Goal: Communication & Community: Answer question/provide support

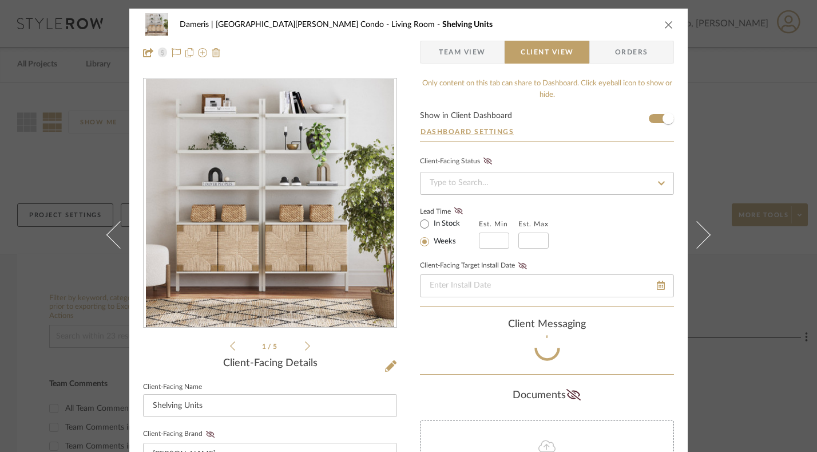
scroll to position [52, 0]
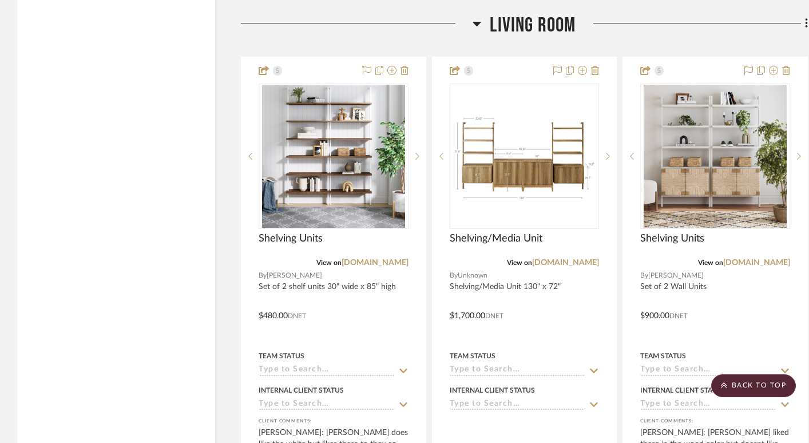
scroll to position [2524, 0]
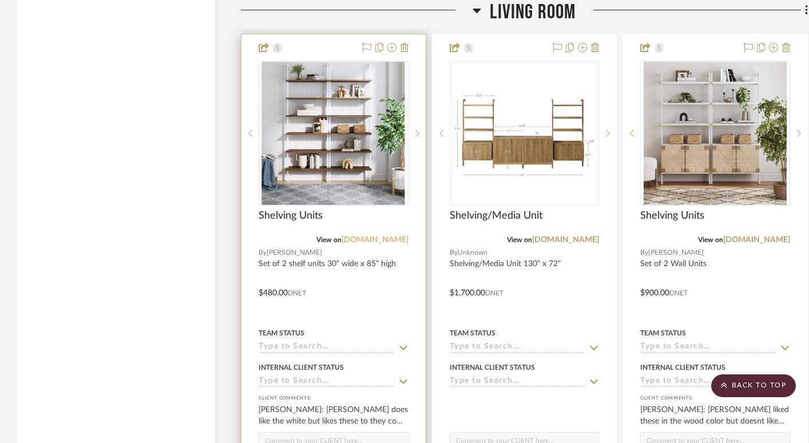
click at [381, 236] on link "[DOMAIN_NAME]" at bounding box center [375, 240] width 67 height 8
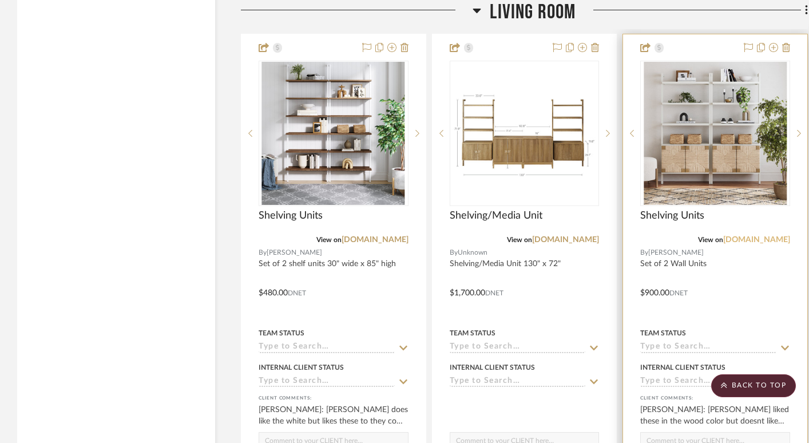
click at [774, 236] on link "[DOMAIN_NAME]" at bounding box center [756, 240] width 67 height 8
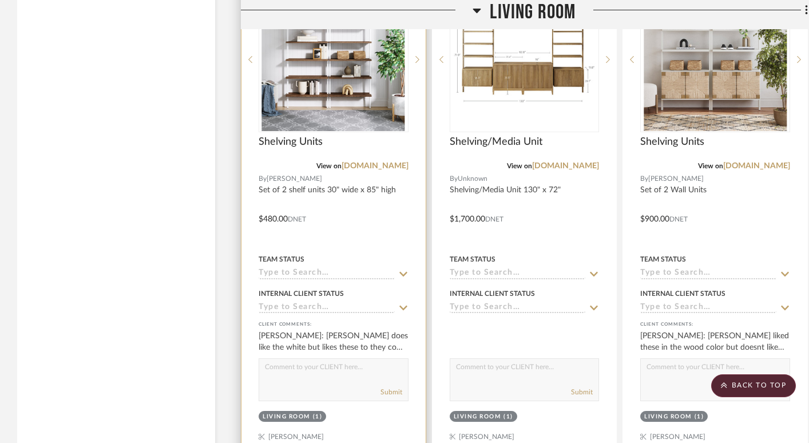
scroll to position [2607, 0]
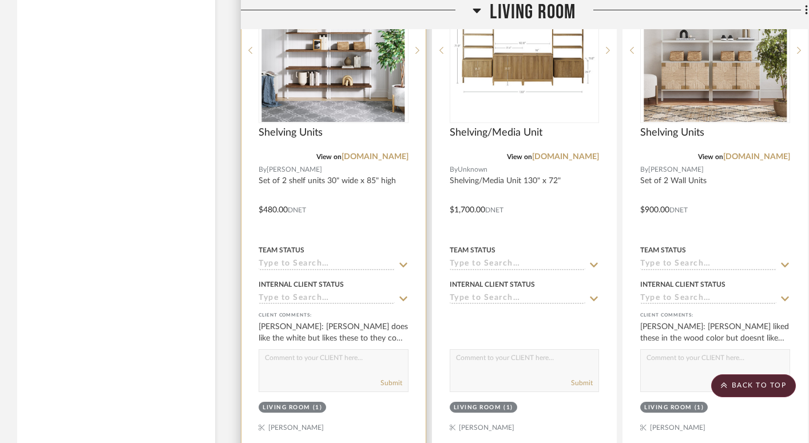
click at [357, 350] on textarea at bounding box center [333, 361] width 149 height 22
type textarea "W"
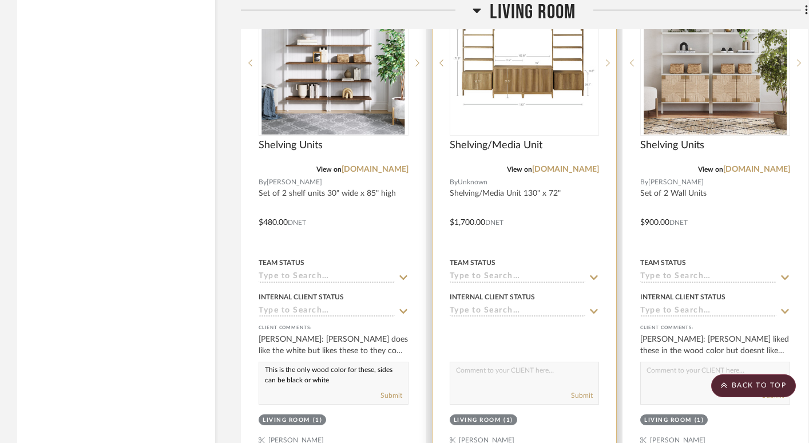
scroll to position [2597, 0]
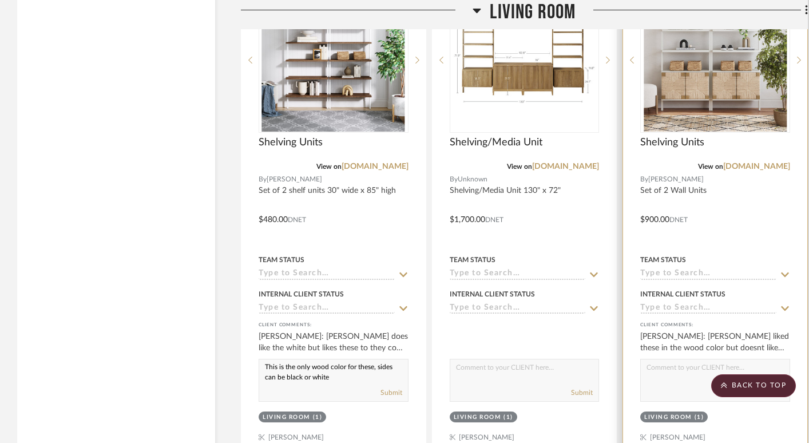
type textarea "This is the only wood color for these, sides can be black or white"
click at [663, 359] on textarea at bounding box center [715, 370] width 149 height 22
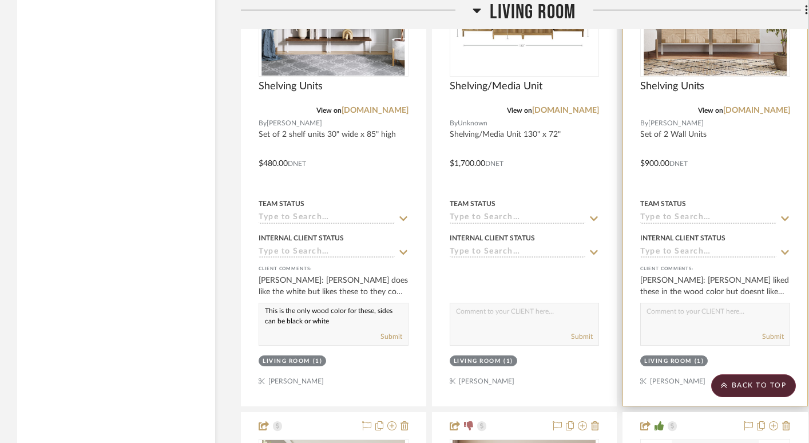
scroll to position [2491, 0]
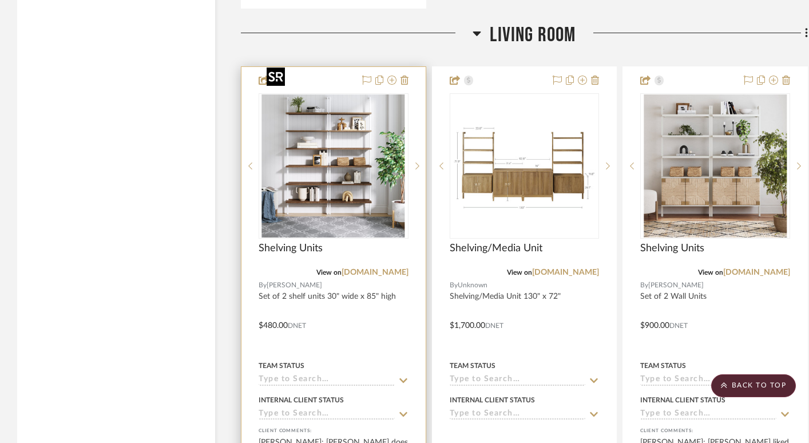
click at [358, 114] on img "0" at bounding box center [333, 165] width 143 height 143
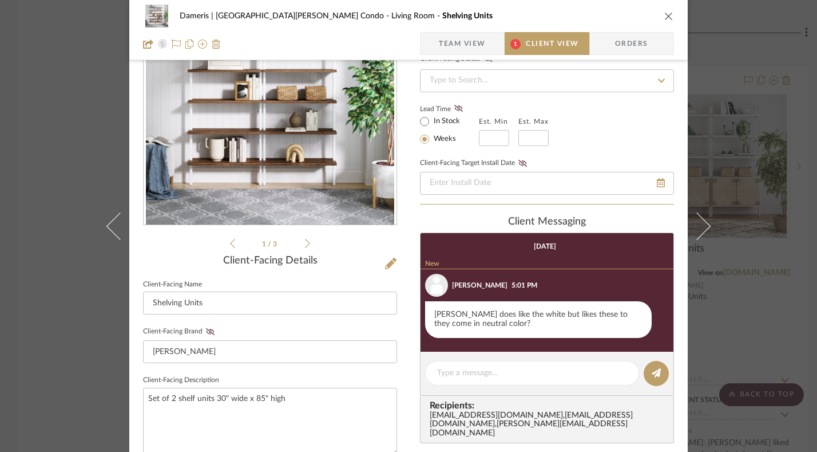
scroll to position [43, 0]
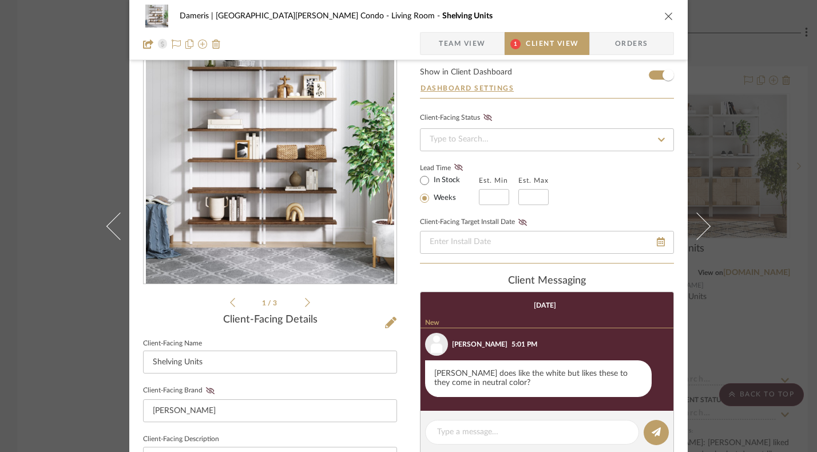
click at [667, 13] on icon "close" at bounding box center [668, 15] width 9 height 9
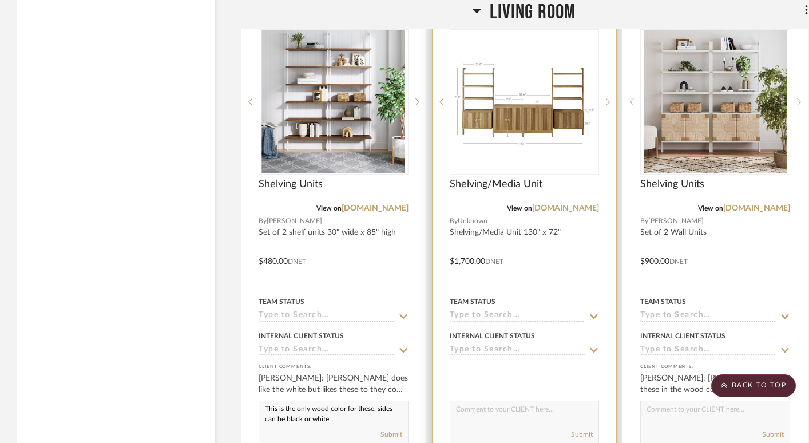
scroll to position [2557, 0]
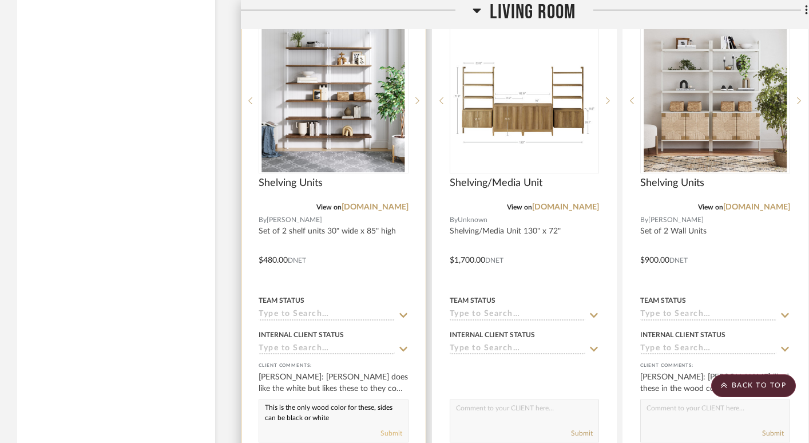
click at [391, 428] on button "Submit" at bounding box center [392, 433] width 22 height 10
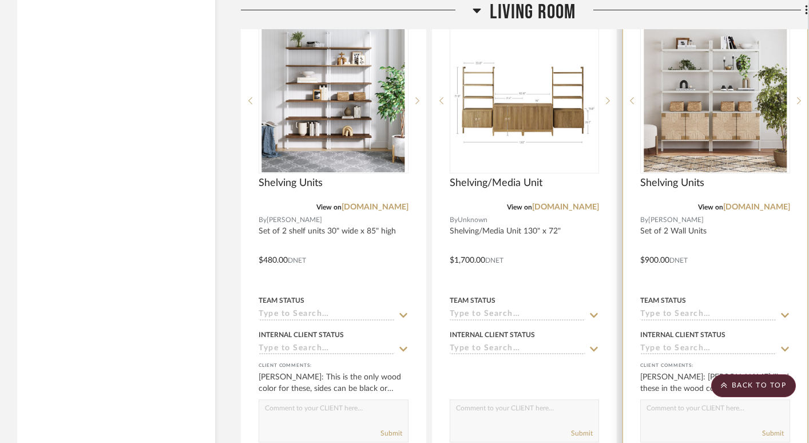
scroll to position [2598, 0]
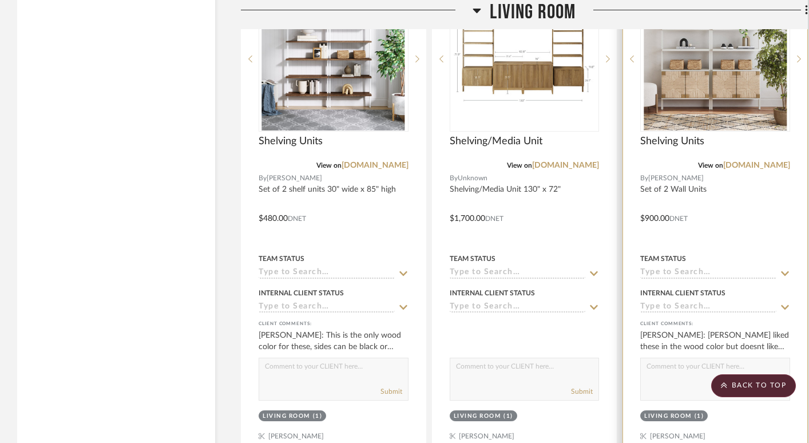
click at [712, 52] on img "0" at bounding box center [715, 58] width 143 height 143
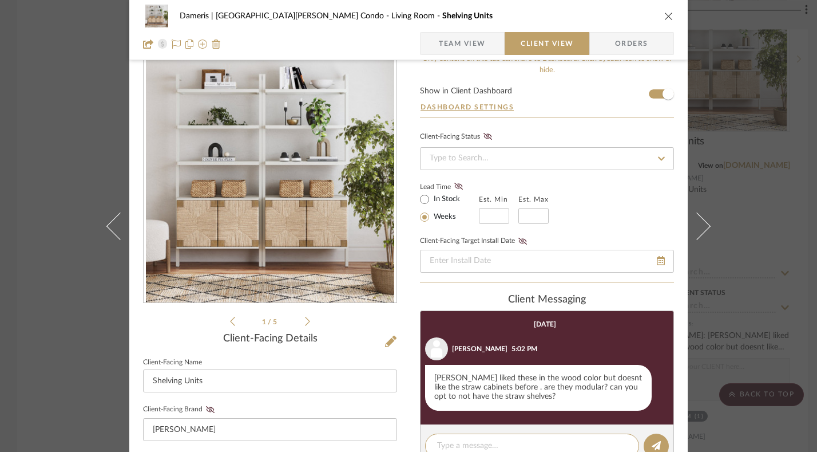
scroll to position [167, 0]
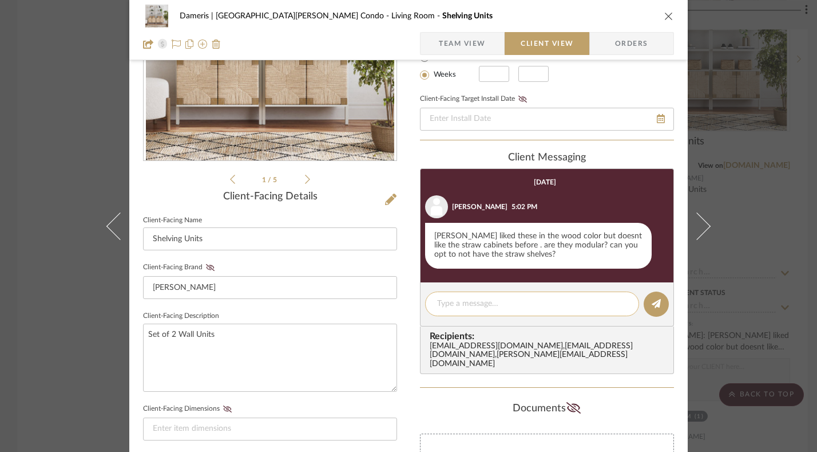
click at [573, 300] on textarea at bounding box center [532, 304] width 190 height 12
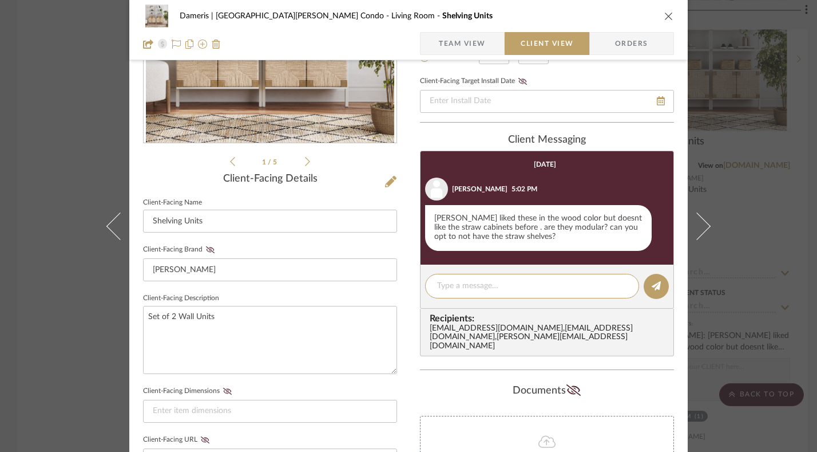
scroll to position [120, 0]
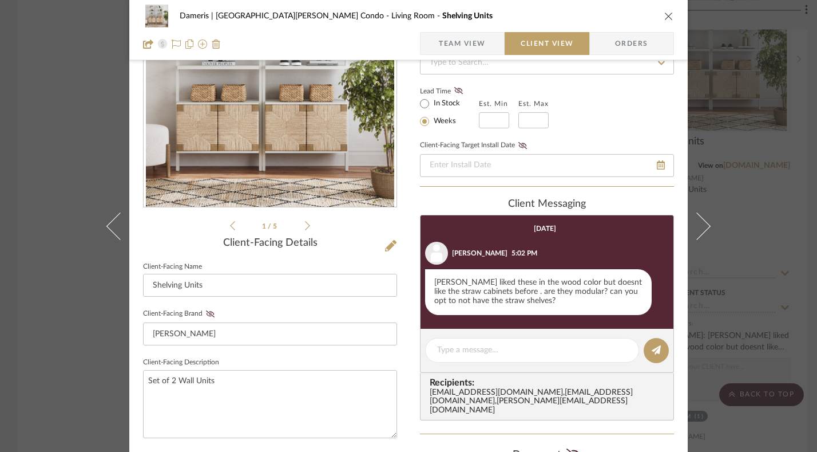
click at [305, 224] on icon at bounding box center [307, 225] width 5 height 10
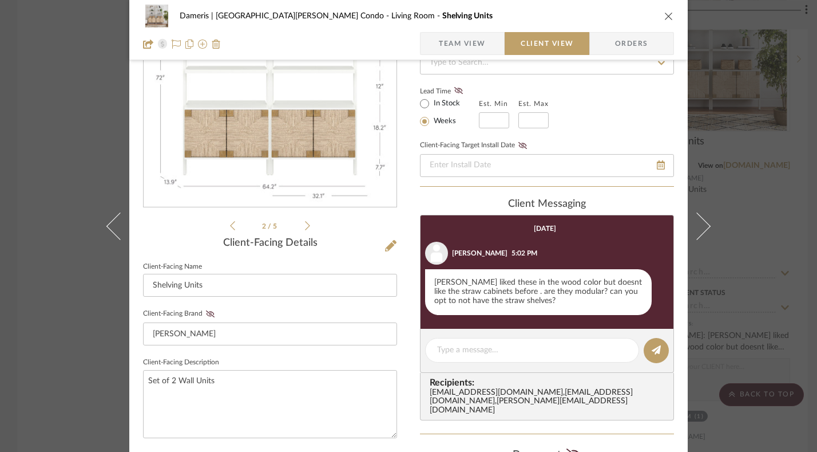
click at [305, 224] on icon at bounding box center [307, 225] width 5 height 10
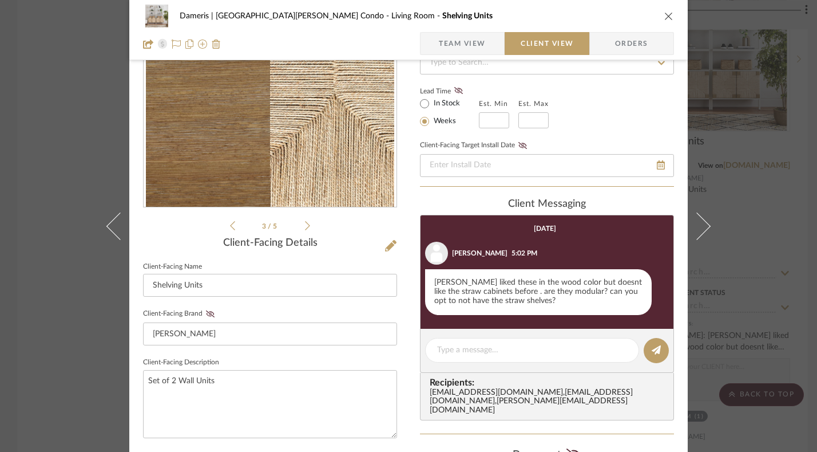
click at [305, 224] on icon at bounding box center [307, 225] width 5 height 10
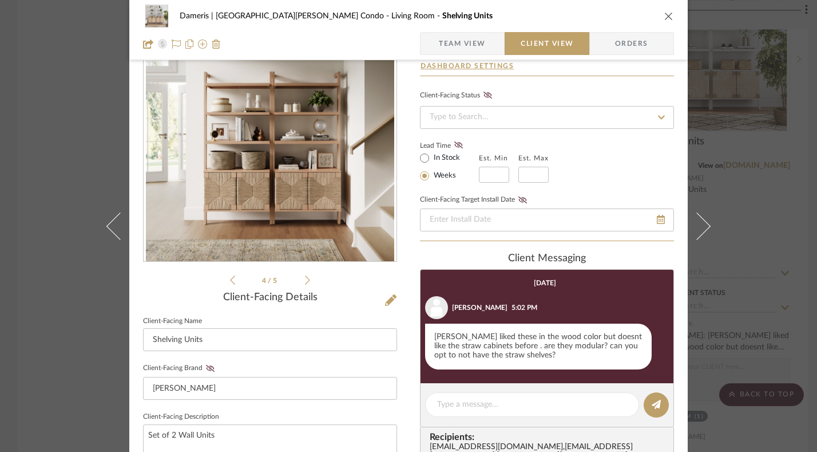
scroll to position [65, 0]
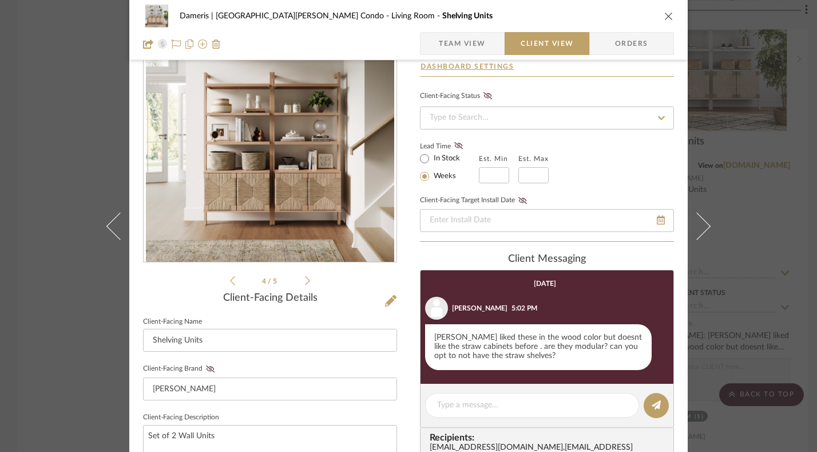
click at [305, 281] on icon at bounding box center [307, 280] width 5 height 10
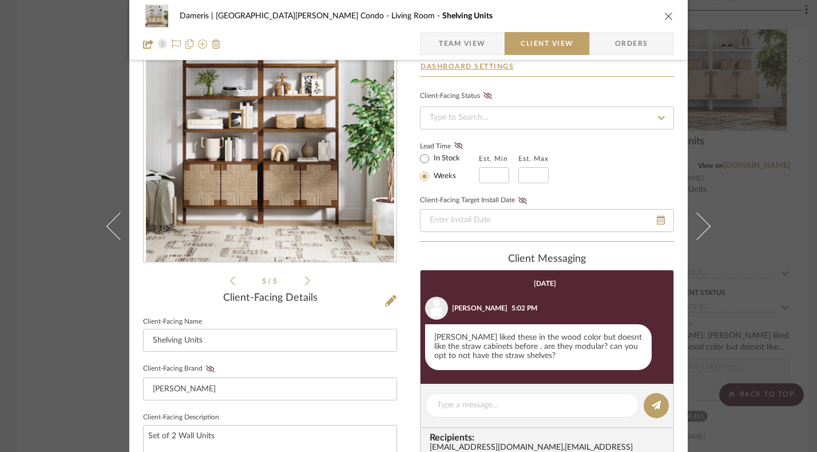
click at [305, 281] on icon at bounding box center [307, 280] width 5 height 10
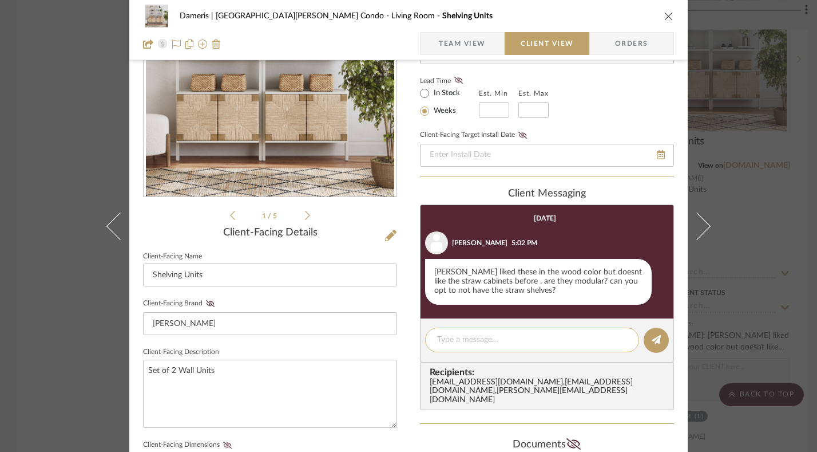
scroll to position [131, 0]
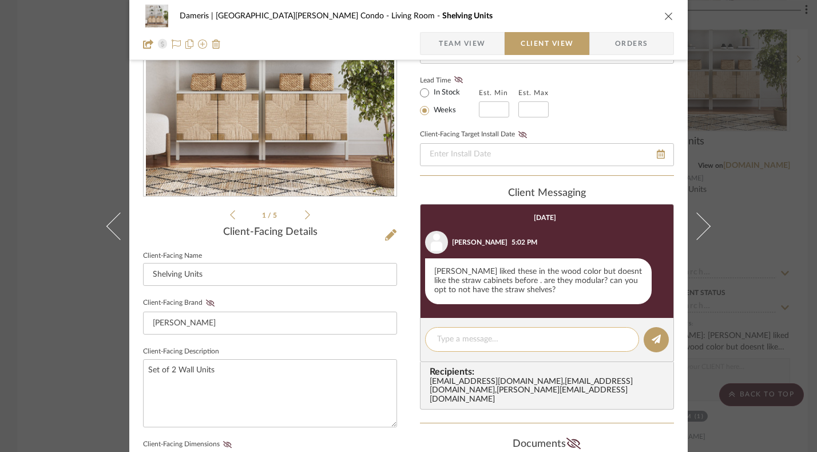
click at [537, 341] on textarea at bounding box center [532, 339] width 190 height 12
type textarea "n"
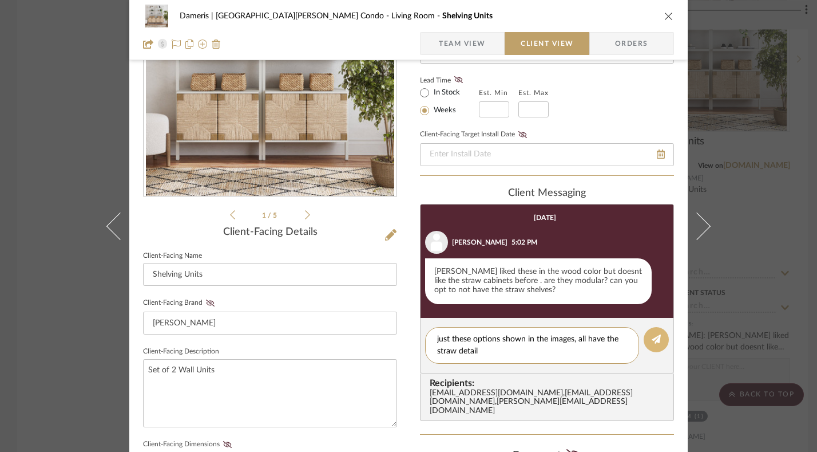
type textarea "just these options shown in the images, all have the straw detail"
click at [652, 338] on icon at bounding box center [656, 338] width 9 height 9
